Goal: Task Accomplishment & Management: Use online tool/utility

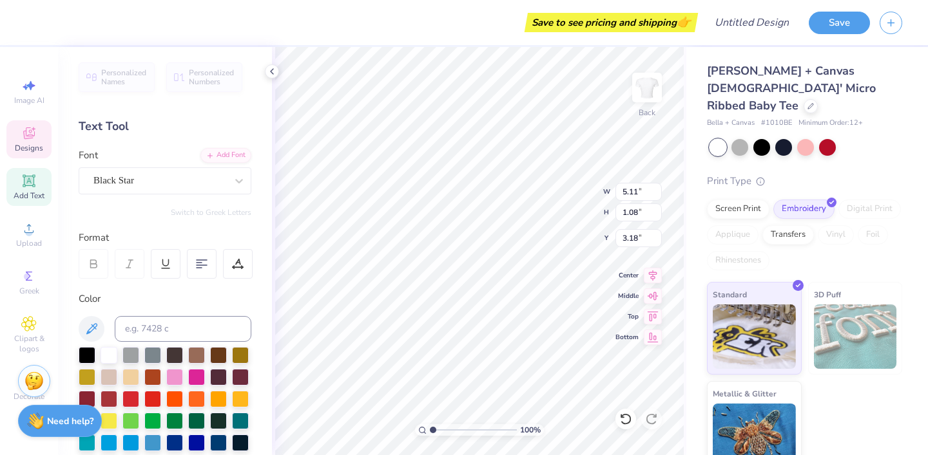
type textarea "s"
type textarea "friar club field hockey"
type input "3.60"
type input "0.67"
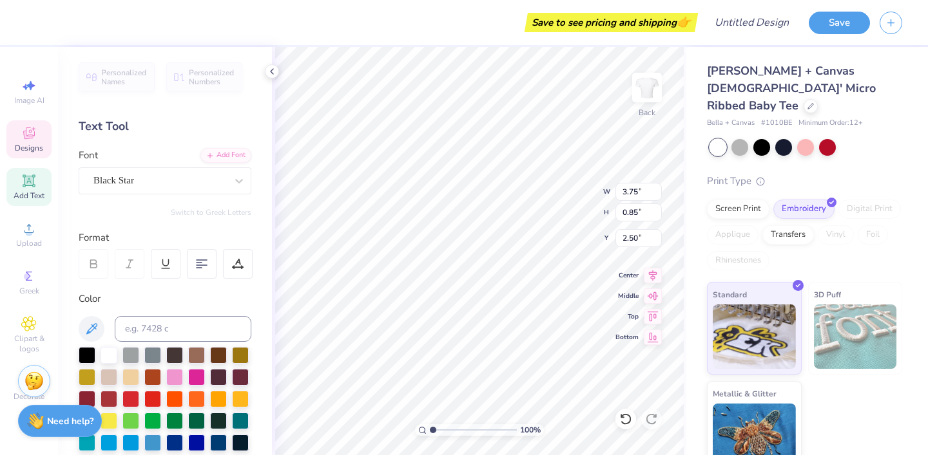
type input "0.64"
type input "2.74"
type input "2.56"
click at [272, 73] on icon at bounding box center [272, 71] width 10 height 10
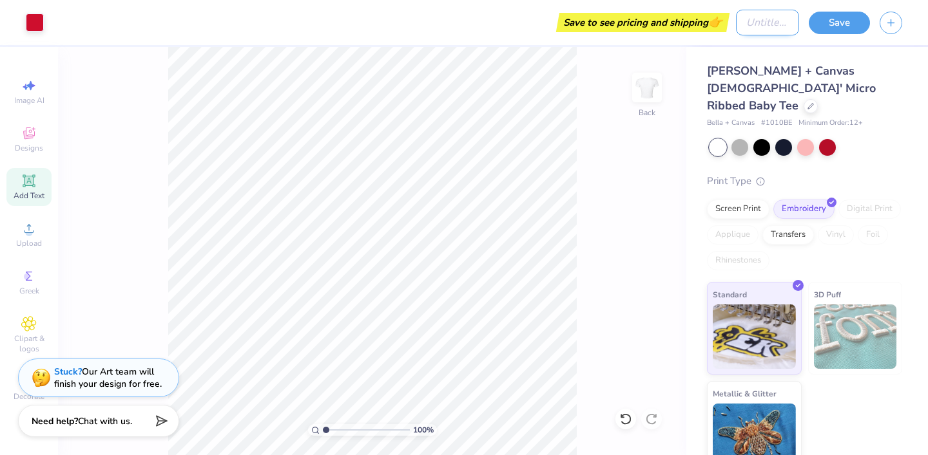
click at [745, 21] on input "Design Title" at bounding box center [767, 23] width 63 height 26
type input "Club Fhock Shirt"
click at [836, 26] on button "Save" at bounding box center [838, 21] width 61 height 23
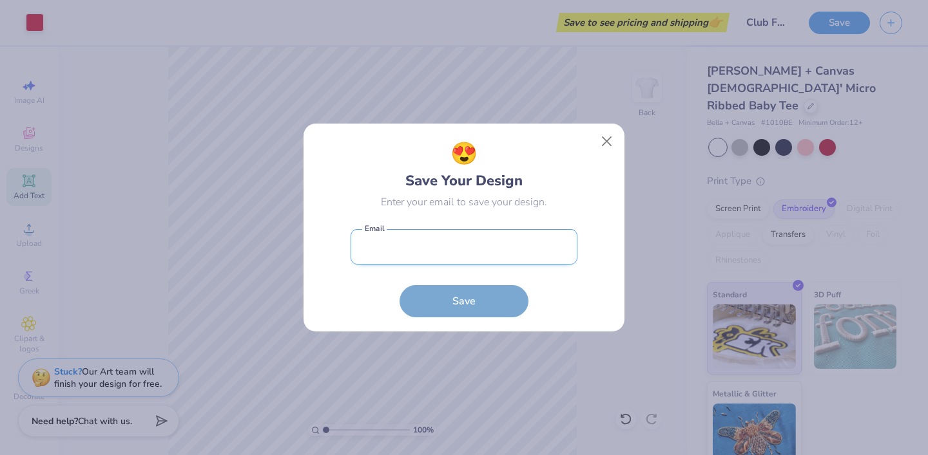
click at [480, 256] on input "email" at bounding box center [463, 246] width 227 height 35
type input "[PERSON_NAME][EMAIL_ADDRESS][PERSON_NAME][DOMAIN_NAME]"
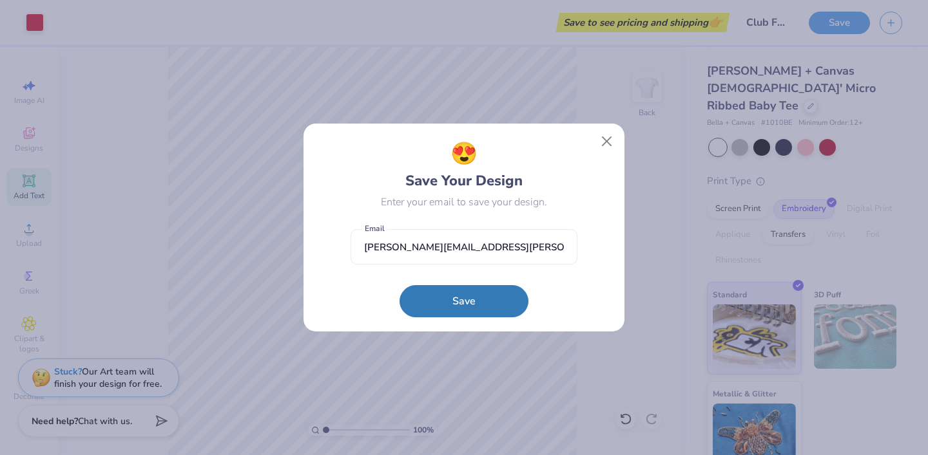
click at [451, 300] on button "Save" at bounding box center [463, 301] width 129 height 32
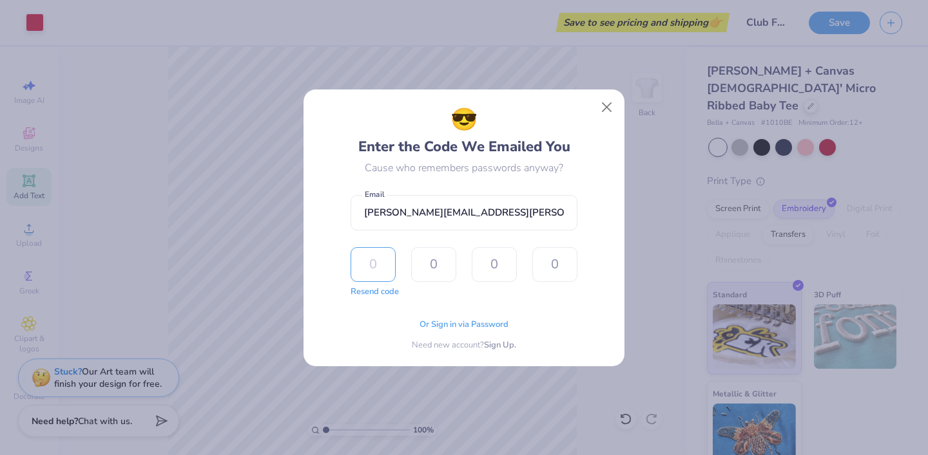
type input "3"
type input "4"
type input "8"
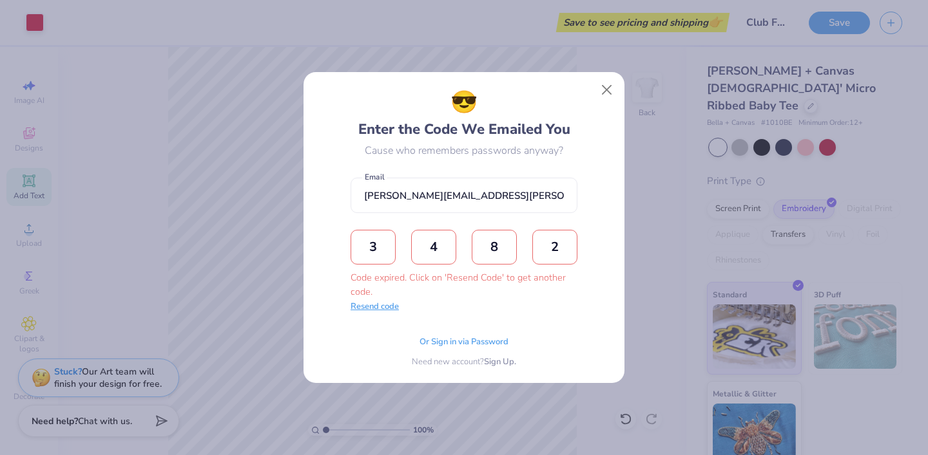
type input "2"
click at [387, 309] on button "Resend code" at bounding box center [374, 307] width 48 height 13
click at [450, 343] on span "Or Sign in via Password" at bounding box center [463, 340] width 89 height 13
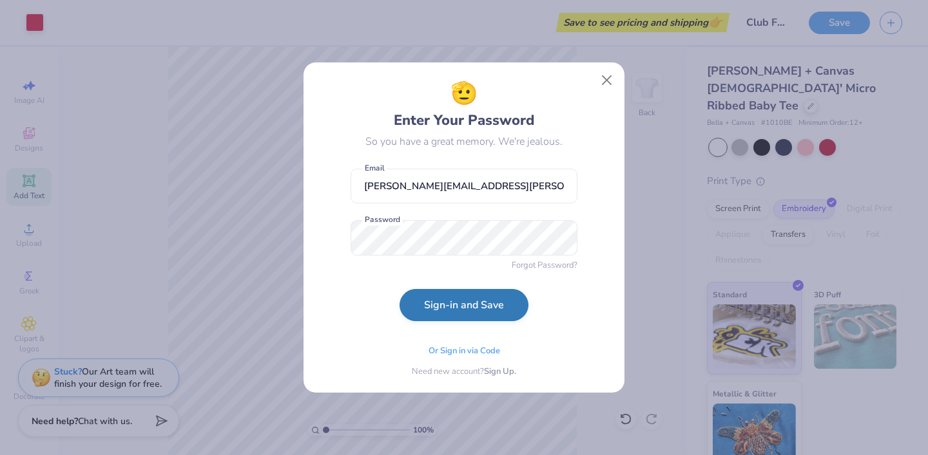
click at [428, 303] on button "Sign-in and Save" at bounding box center [463, 305] width 129 height 32
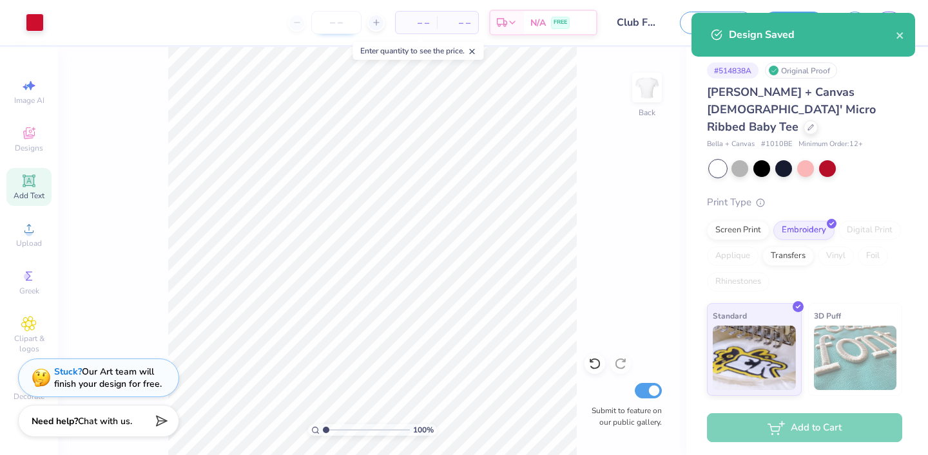
click at [347, 18] on input "number" at bounding box center [336, 22] width 50 height 23
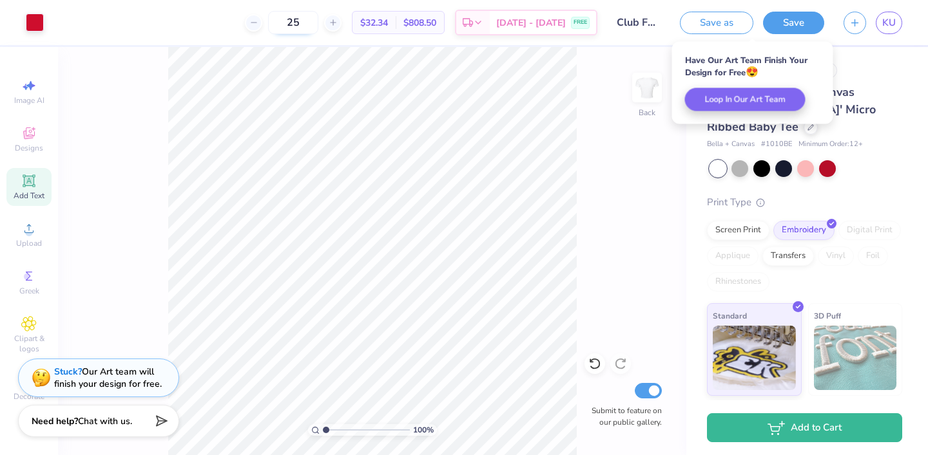
type input "25"
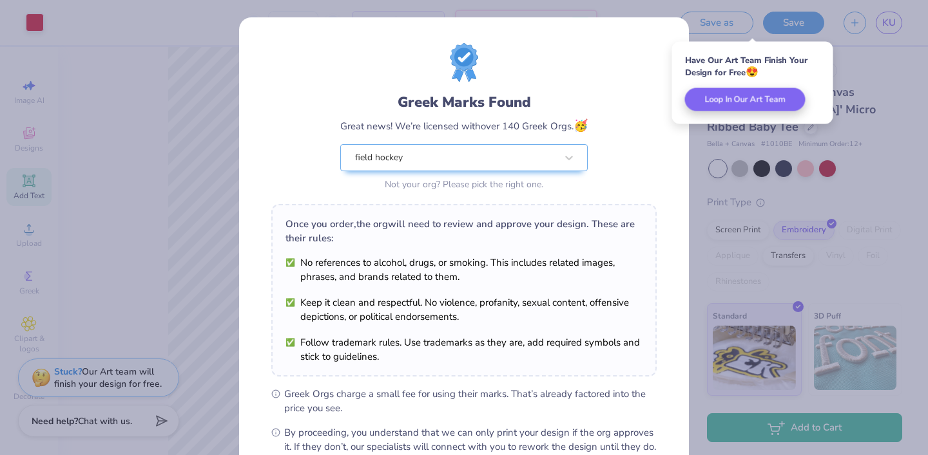
scroll to position [148, 0]
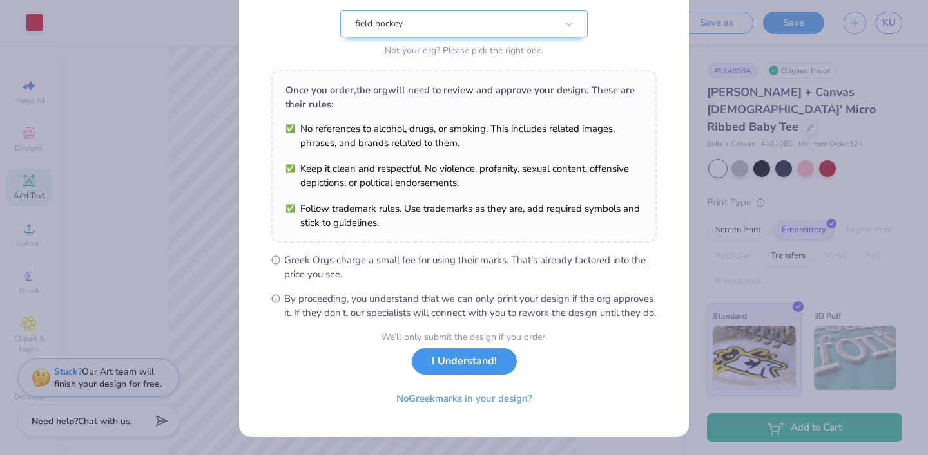
click at [471, 370] on button "I Understand!" at bounding box center [464, 361] width 105 height 26
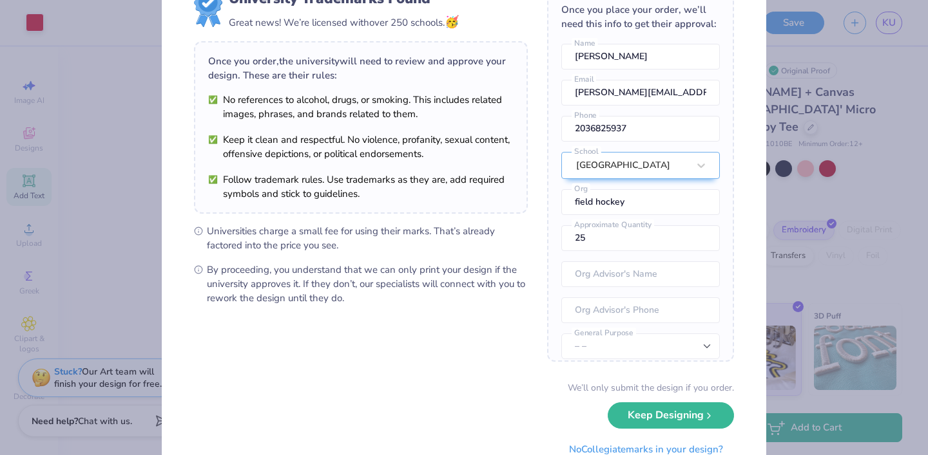
scroll to position [59, 0]
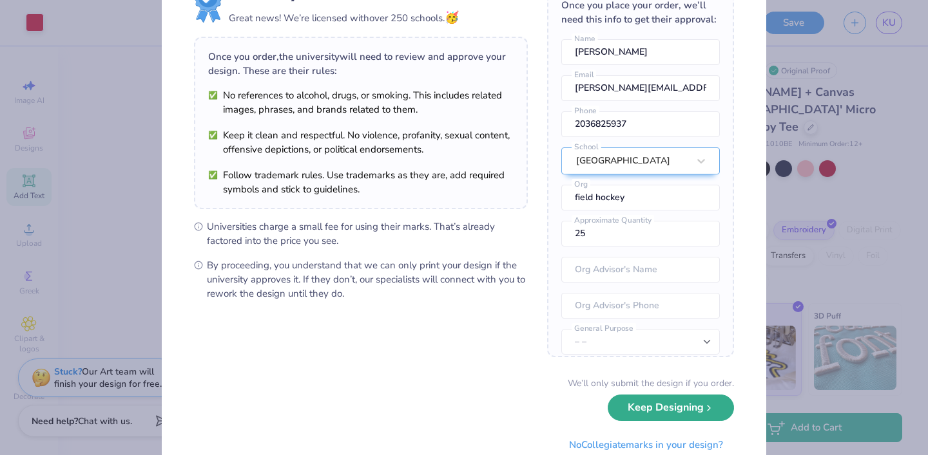
click at [626, 417] on button "Keep Designing" at bounding box center [670, 408] width 126 height 26
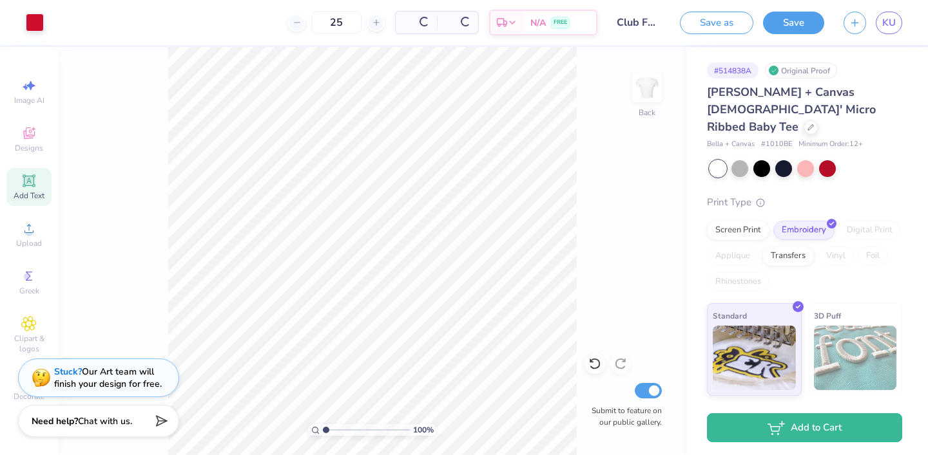
scroll to position [0, 0]
click at [799, 24] on button "Save" at bounding box center [793, 21] width 61 height 23
